Goal: Information Seeking & Learning: Understand process/instructions

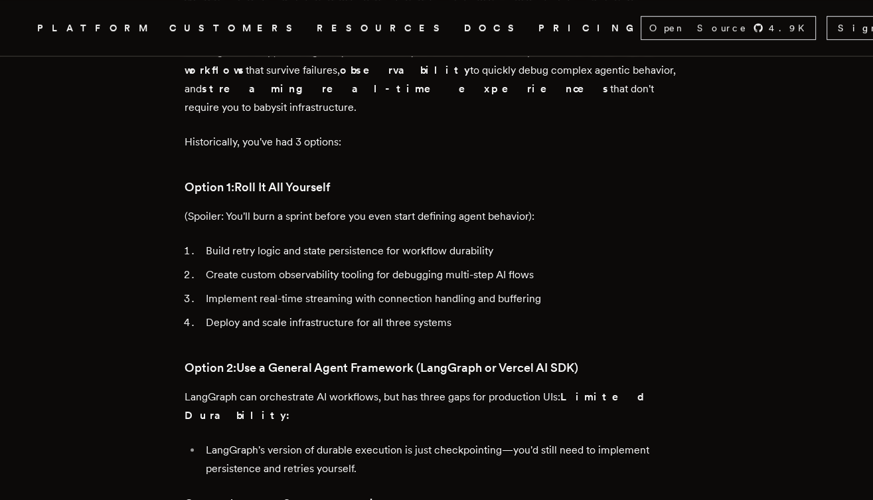
scroll to position [650, 0]
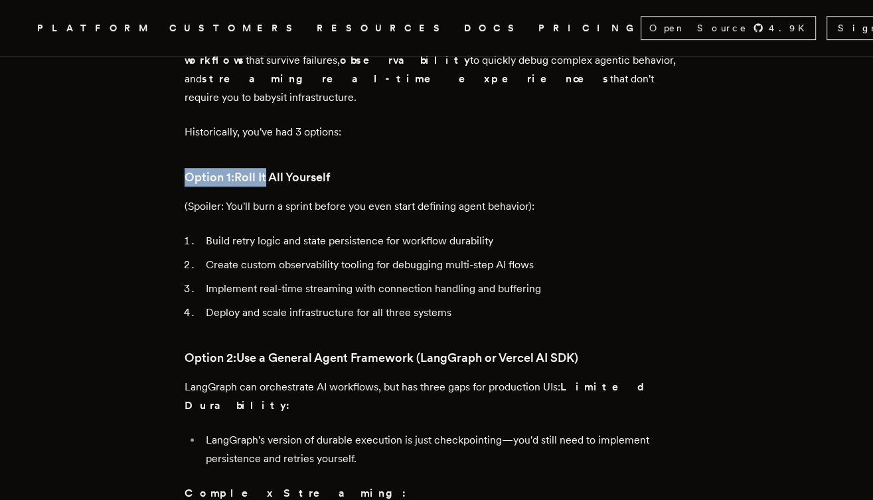
drag, startPoint x: 181, startPoint y: 115, endPoint x: 271, endPoint y: 123, distance: 90.7
click at [196, 197] on p "(Spoiler: You'll burn a sprint before you even start defining agent behavior):" at bounding box center [437, 206] width 505 height 19
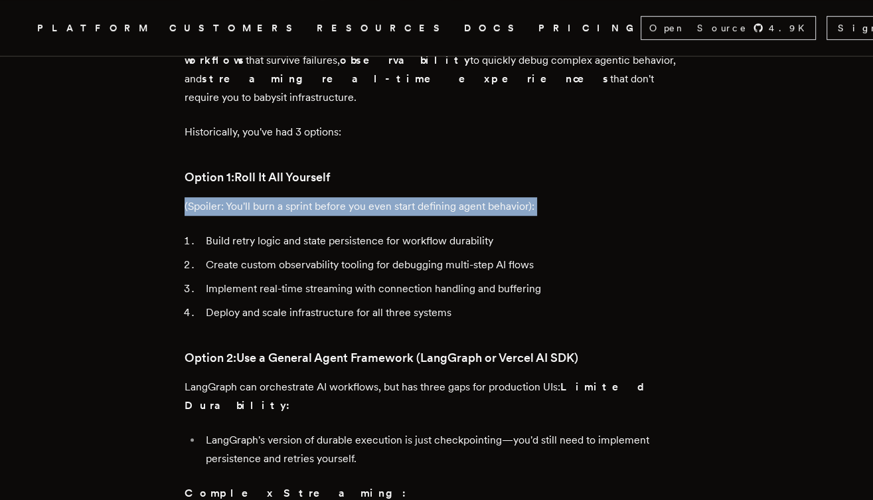
drag, startPoint x: 189, startPoint y: 145, endPoint x: 459, endPoint y: 167, distance: 270.6
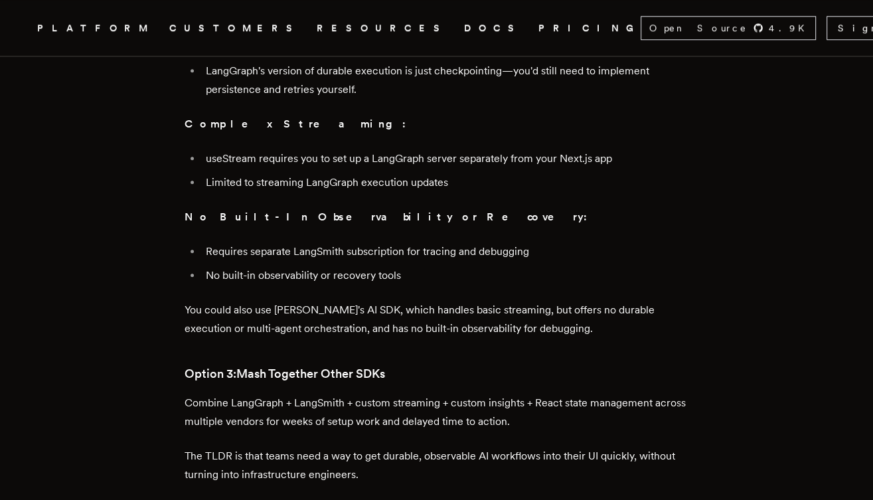
scroll to position [1027, 0]
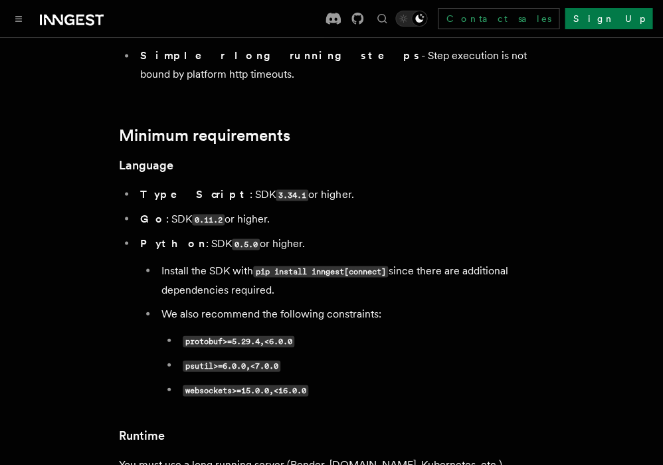
scroll to position [388, 0]
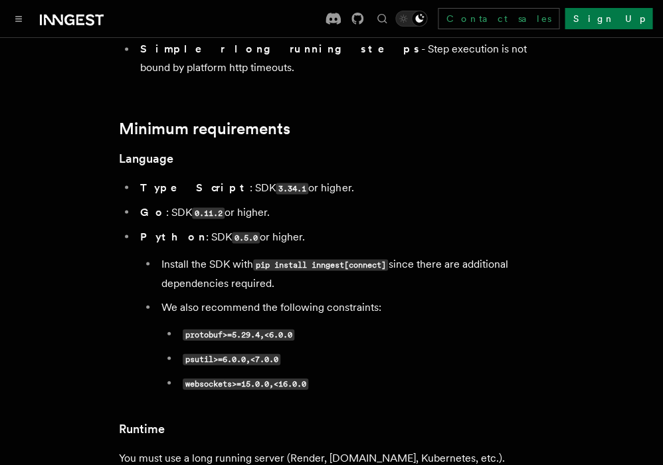
click at [171, 181] on strong "TypeScript" at bounding box center [195, 187] width 110 height 13
click at [149, 181] on strong "TypeScript" at bounding box center [195, 187] width 110 height 13
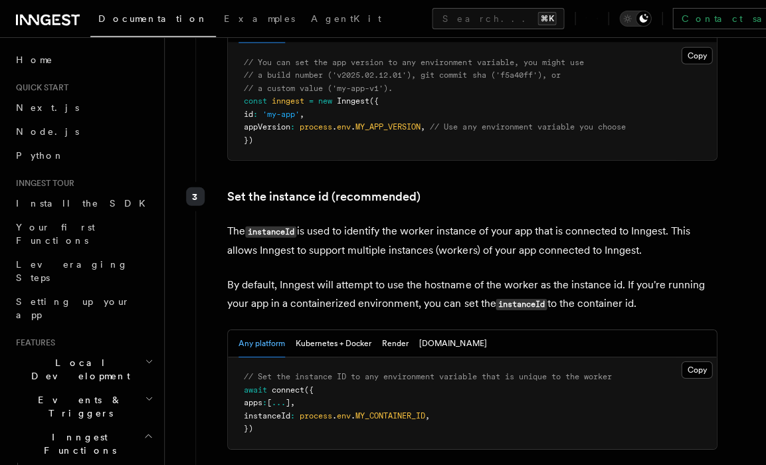
scroll to position [2395, 0]
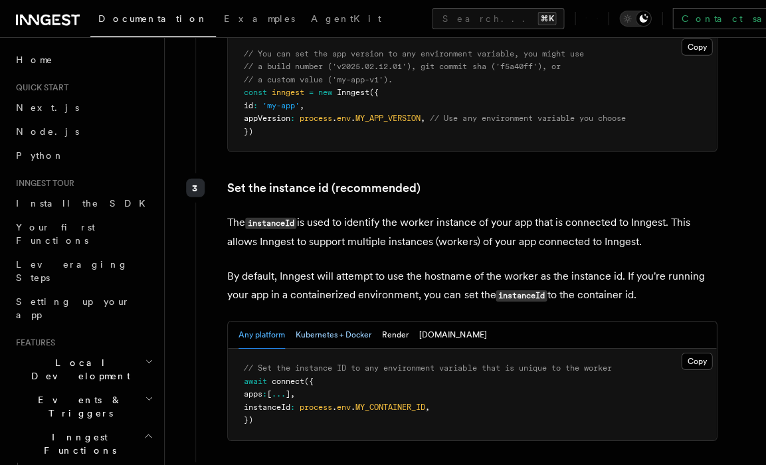
click at [347, 321] on button "Kubernetes + Docker" at bounding box center [334, 334] width 76 height 27
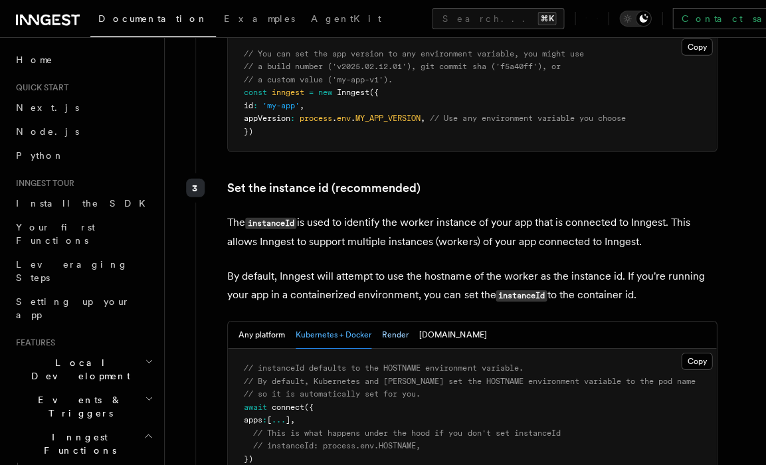
click at [385, 321] on button "Render" at bounding box center [395, 334] width 27 height 27
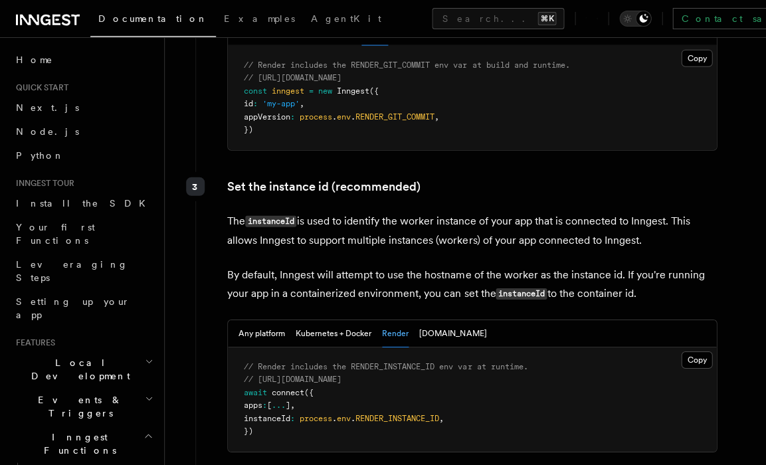
click at [438, 320] on div "Any platform Kubernetes + Docker Render Fly.io" at bounding box center [472, 333] width 488 height 27
click at [430, 320] on button "Fly.io" at bounding box center [452, 333] width 67 height 27
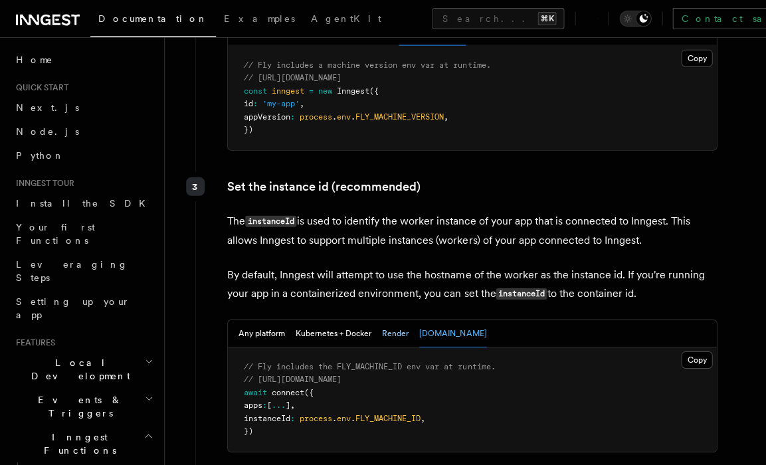
click at [400, 320] on button "Render" at bounding box center [395, 333] width 27 height 27
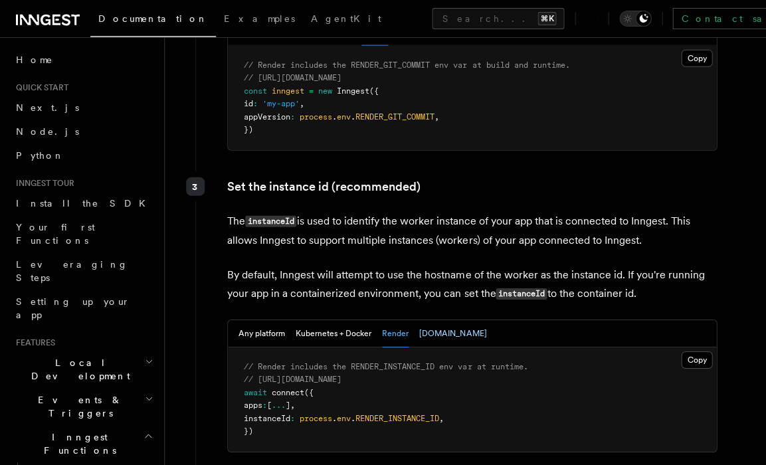
click at [427, 320] on button "Fly.io" at bounding box center [452, 333] width 67 height 27
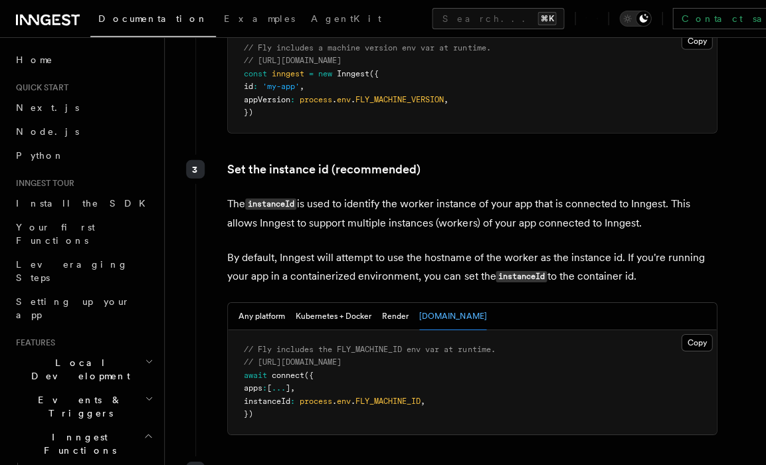
scroll to position [2424, 0]
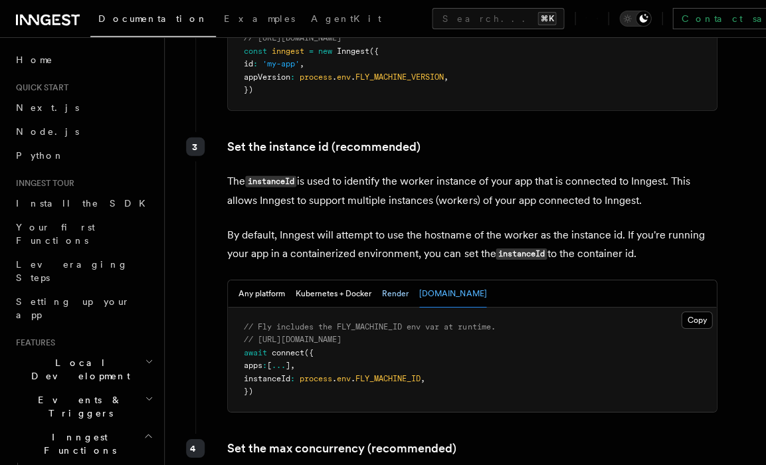
click at [395, 280] on button "Render" at bounding box center [395, 293] width 27 height 27
click at [403, 374] on span "RENDER_INSTANCE_ID" at bounding box center [397, 378] width 84 height 9
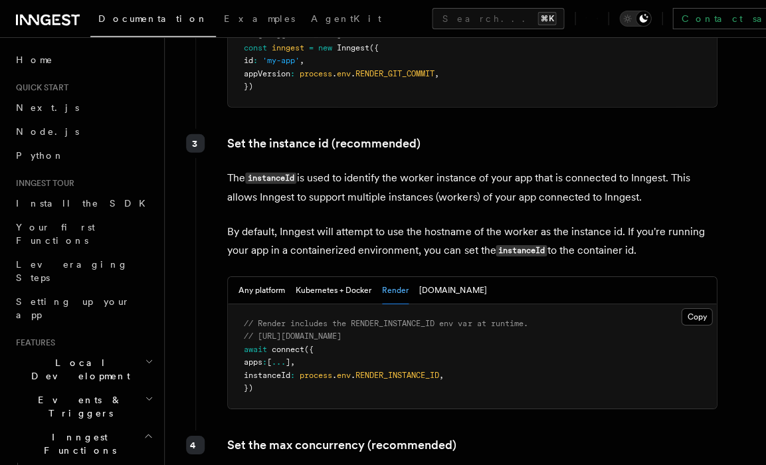
scroll to position [2437, 0]
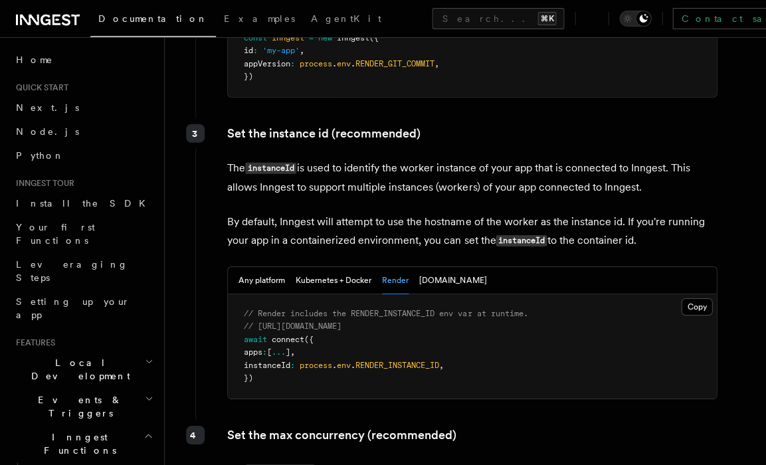
drag, startPoint x: 258, startPoint y: 232, endPoint x: 478, endPoint y: 232, distance: 219.9
click at [478, 294] on pre "// Render includes the RENDER_INSTANCE_ID env var at runtime. // https://render…" at bounding box center [472, 346] width 488 height 104
copy span "https://render.com/docs/environment-variables"
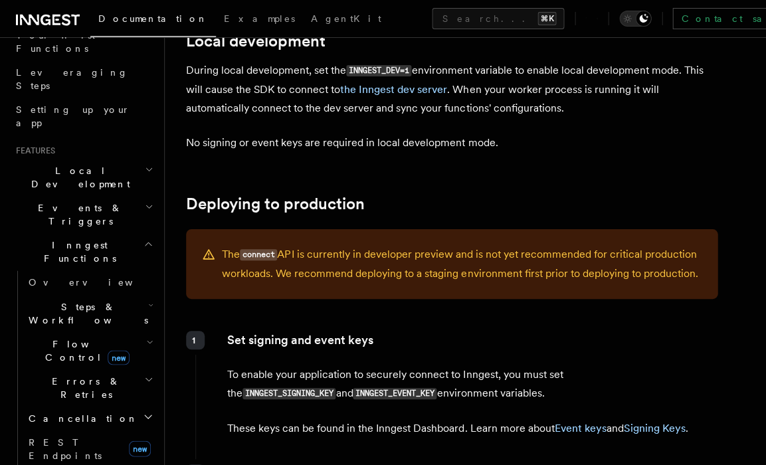
scroll to position [1812, 0]
